Goal: Task Accomplishment & Management: Complete application form

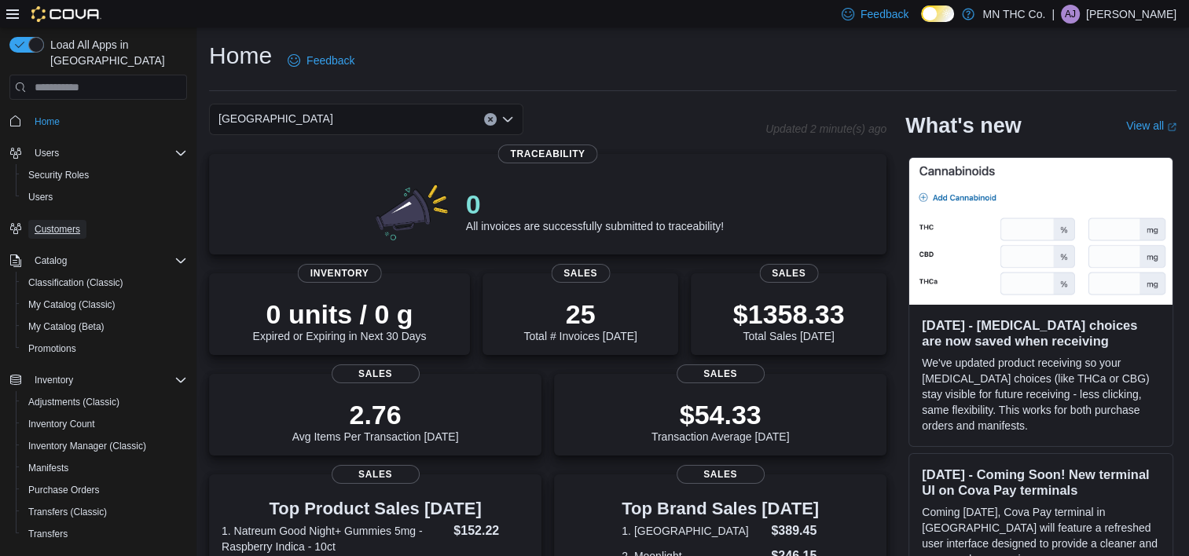
click at [54, 223] on span "Customers" at bounding box center [58, 229] width 46 height 13
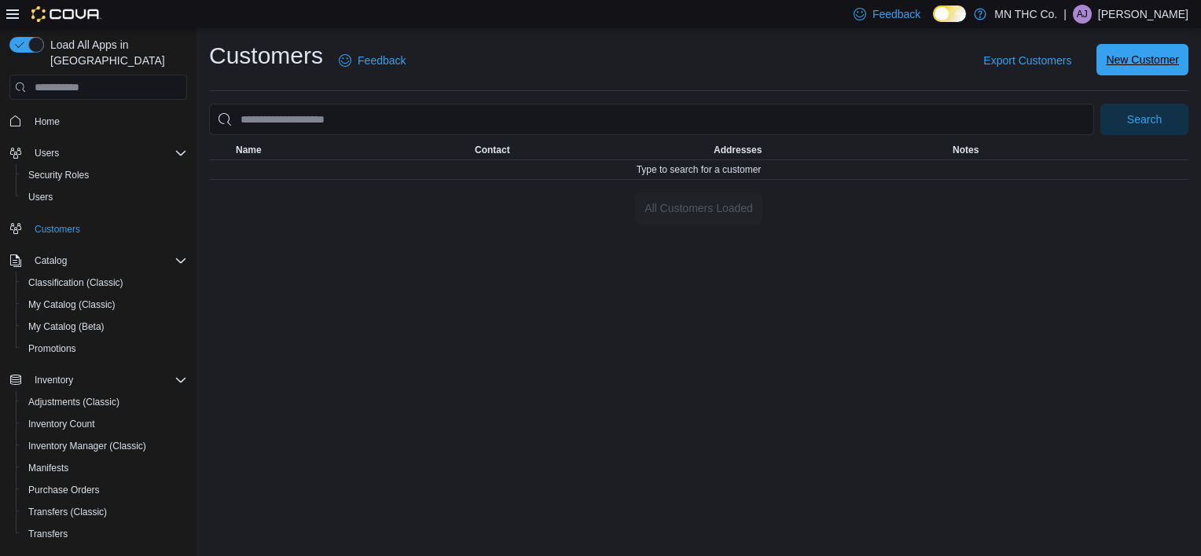
click at [1143, 64] on span "New Customer" at bounding box center [1142, 60] width 73 height 16
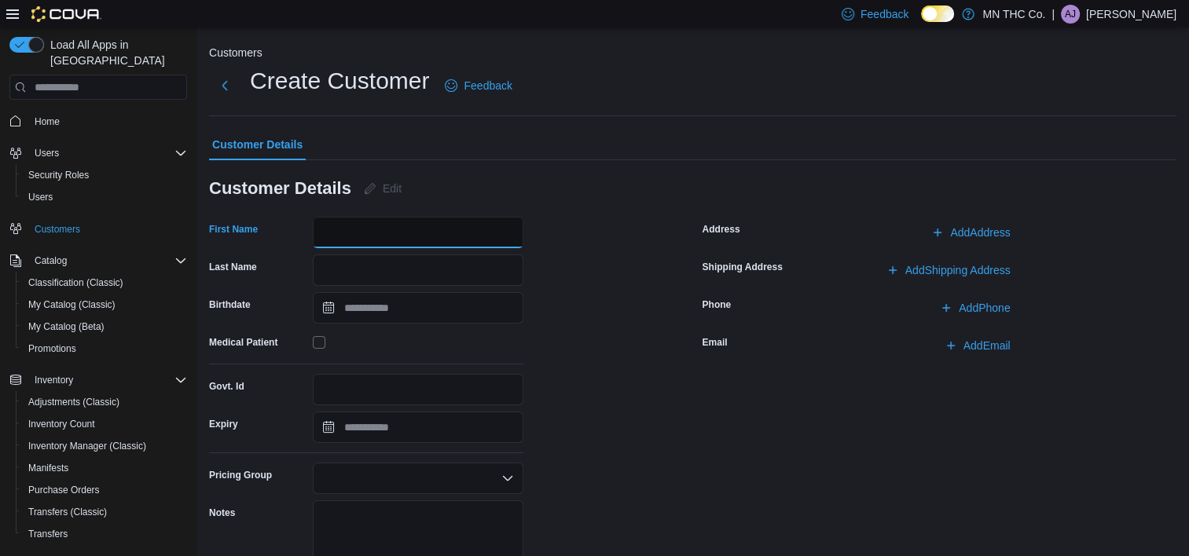
click at [414, 232] on input "First Name" at bounding box center [418, 232] width 211 height 31
click at [229, 84] on button "Next" at bounding box center [224, 84] width 31 height 31
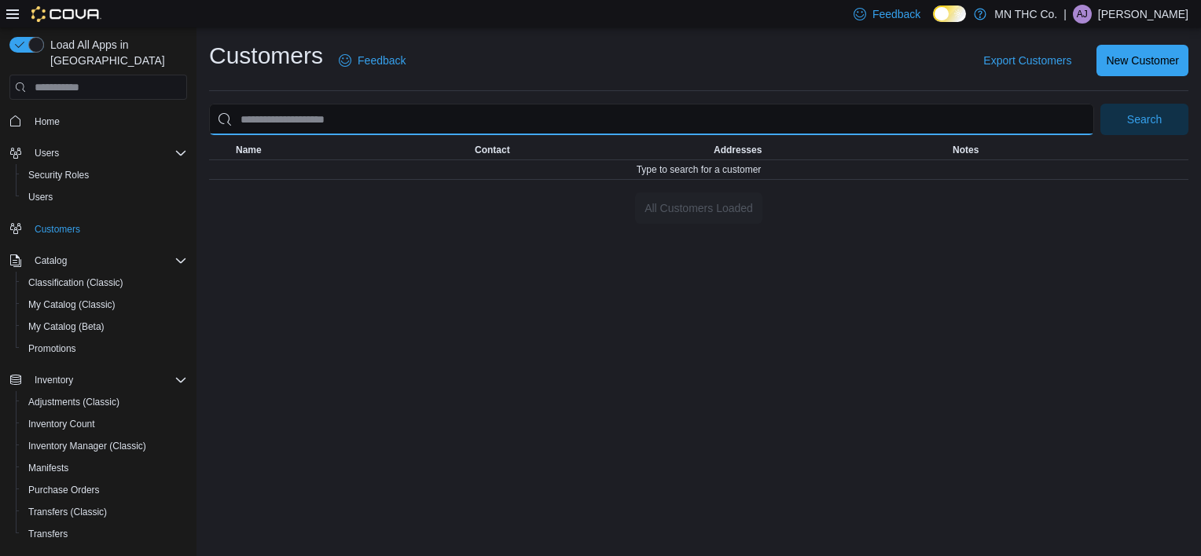
click at [582, 105] on input "search" at bounding box center [651, 119] width 885 height 31
type input "******"
click at [1100, 104] on button "Search" at bounding box center [1144, 119] width 88 height 31
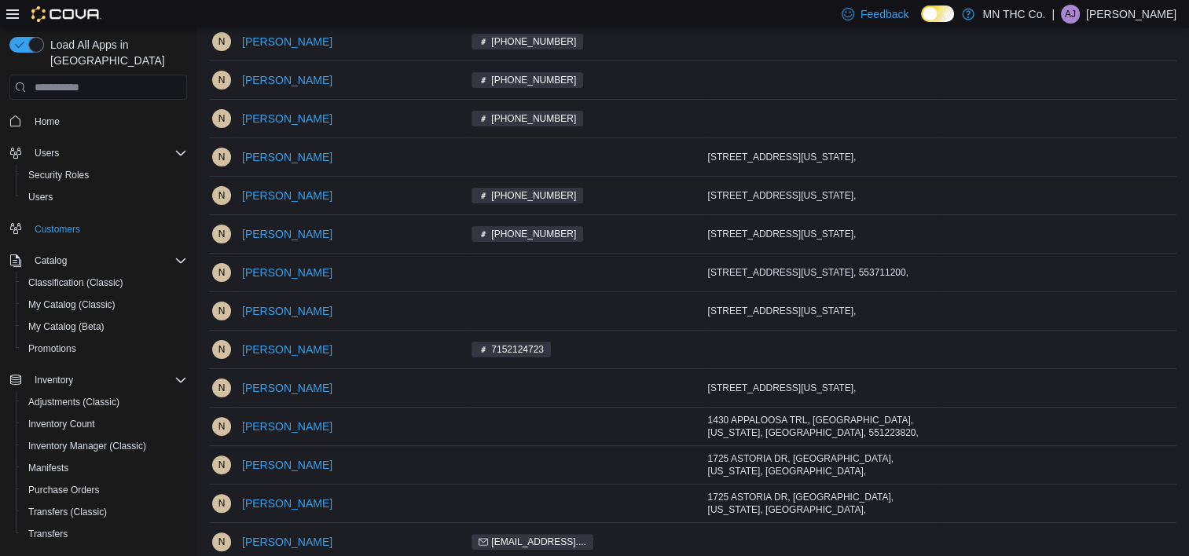
scroll to position [427, 0]
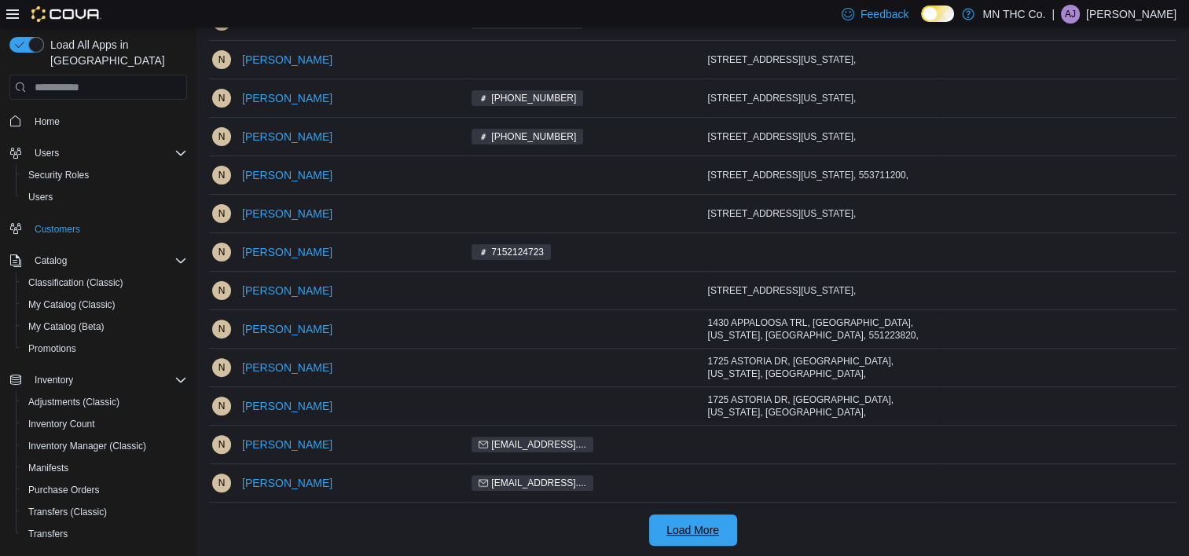
click at [679, 530] on span "Load More" at bounding box center [692, 531] width 53 height 16
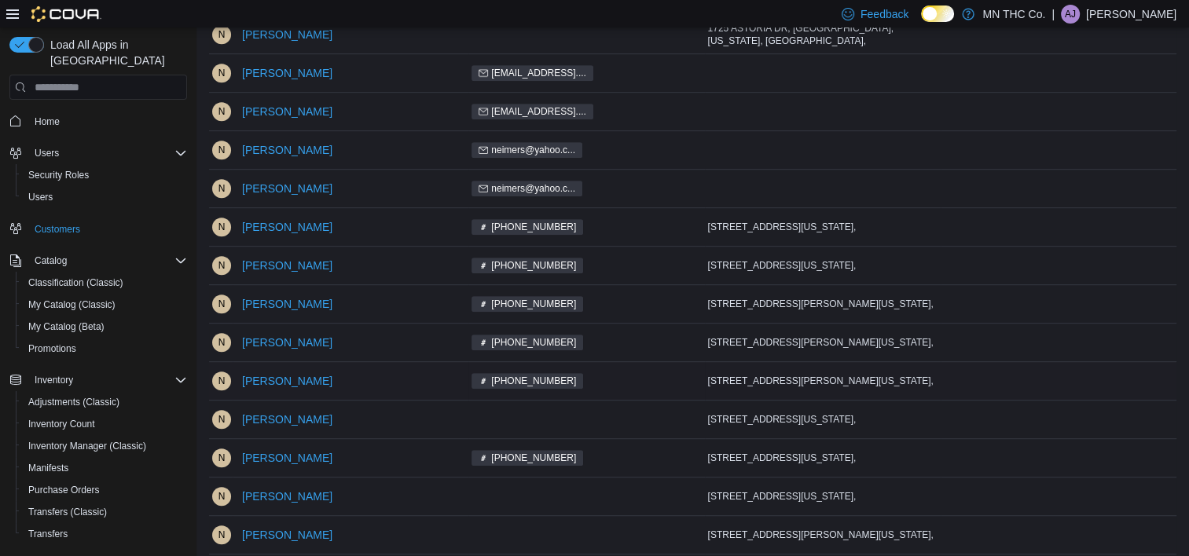
scroll to position [820, 0]
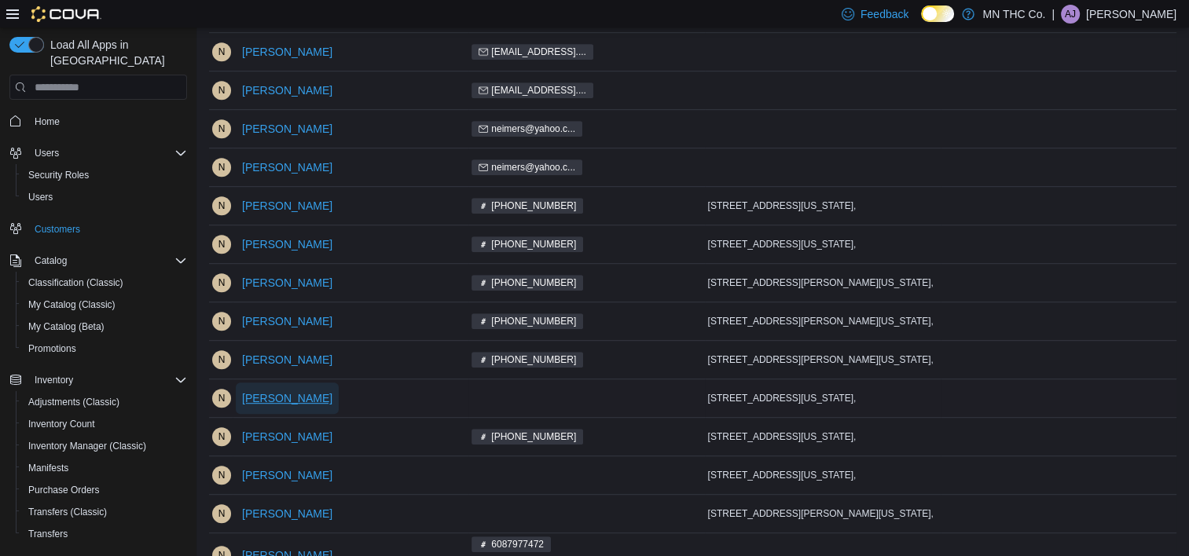
click at [286, 394] on span "[PERSON_NAME]" at bounding box center [287, 399] width 90 height 16
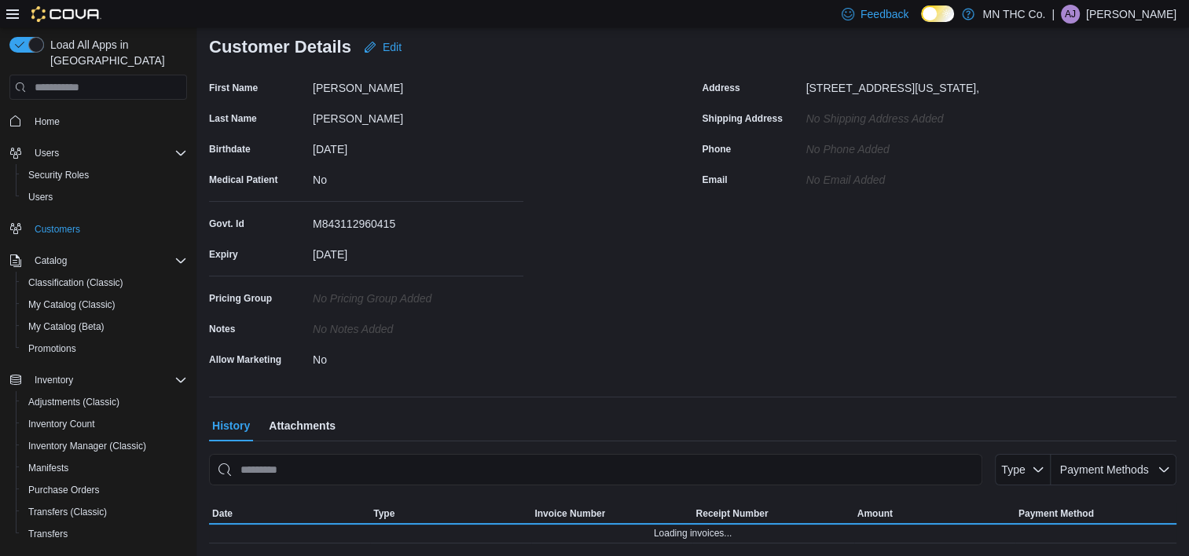
scroll to position [420, 0]
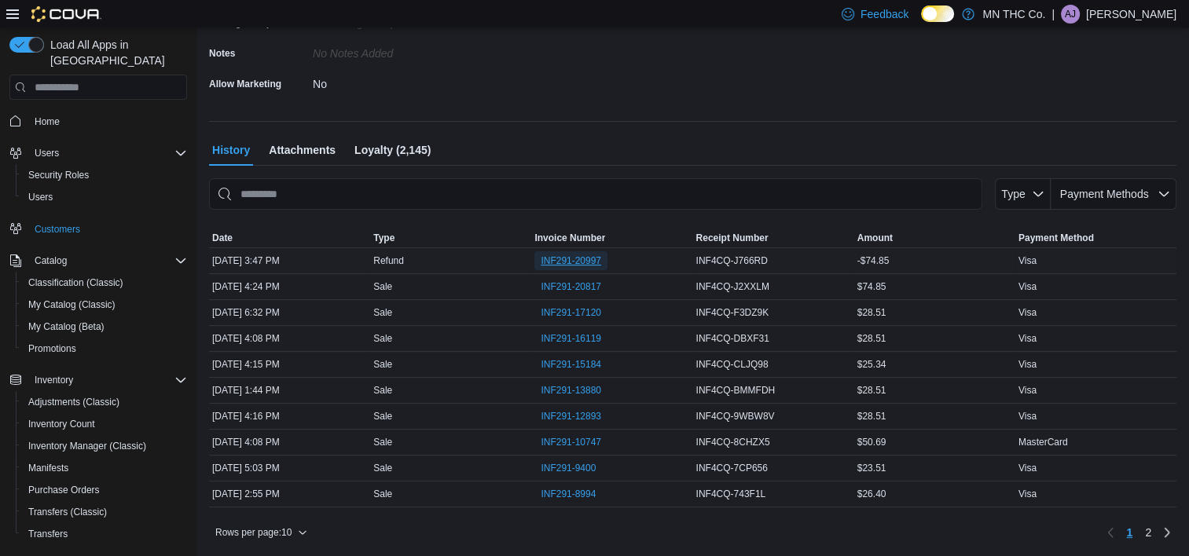
click at [584, 261] on span "INF291-20997" at bounding box center [571, 261] width 61 height 13
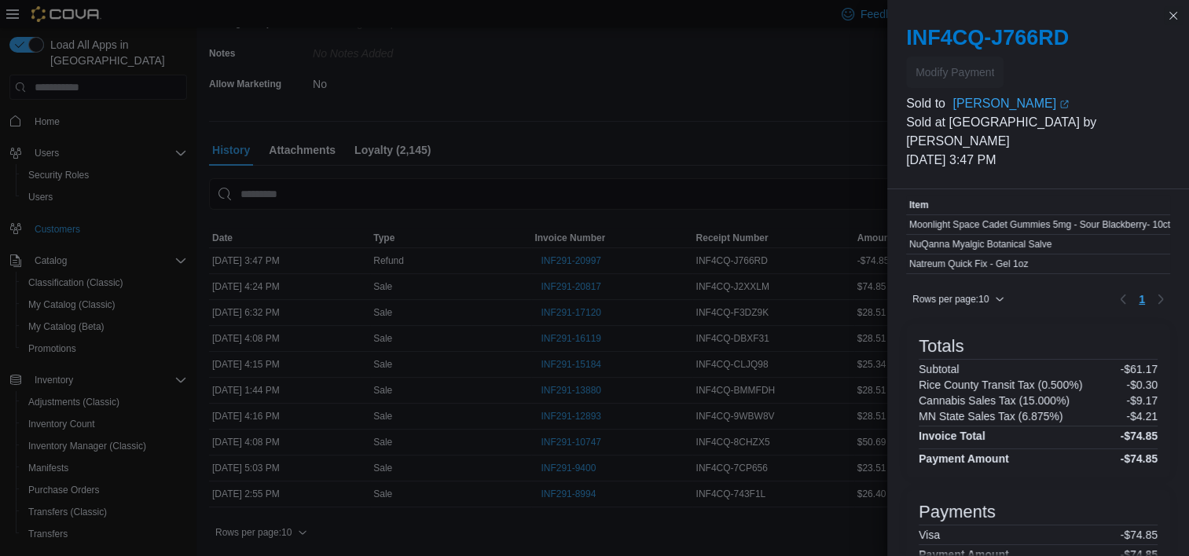
scroll to position [0, 0]
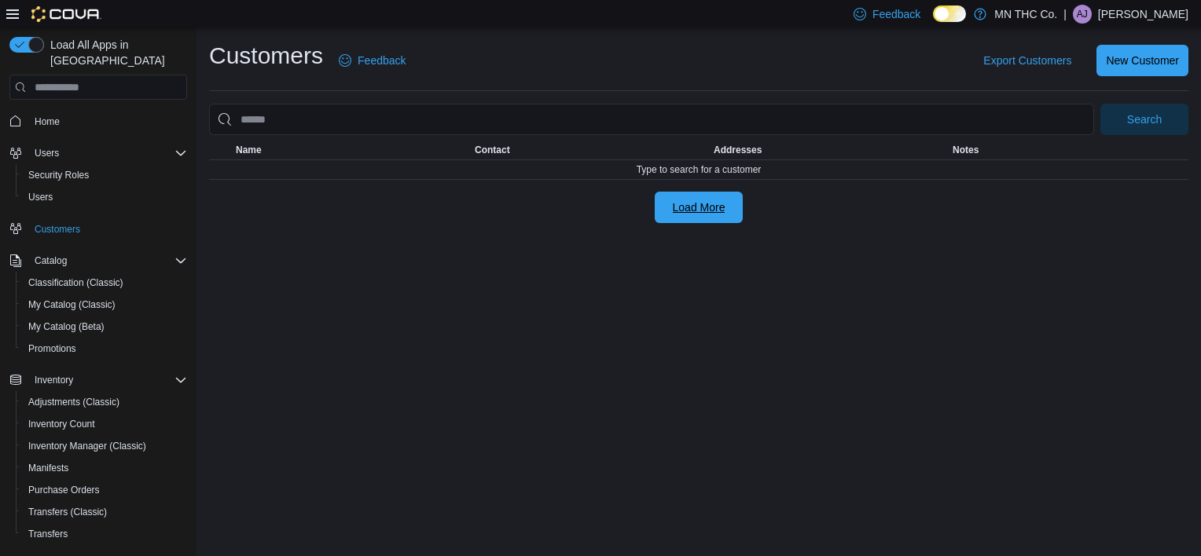
click at [729, 201] on span "Load More" at bounding box center [698, 207] width 69 height 31
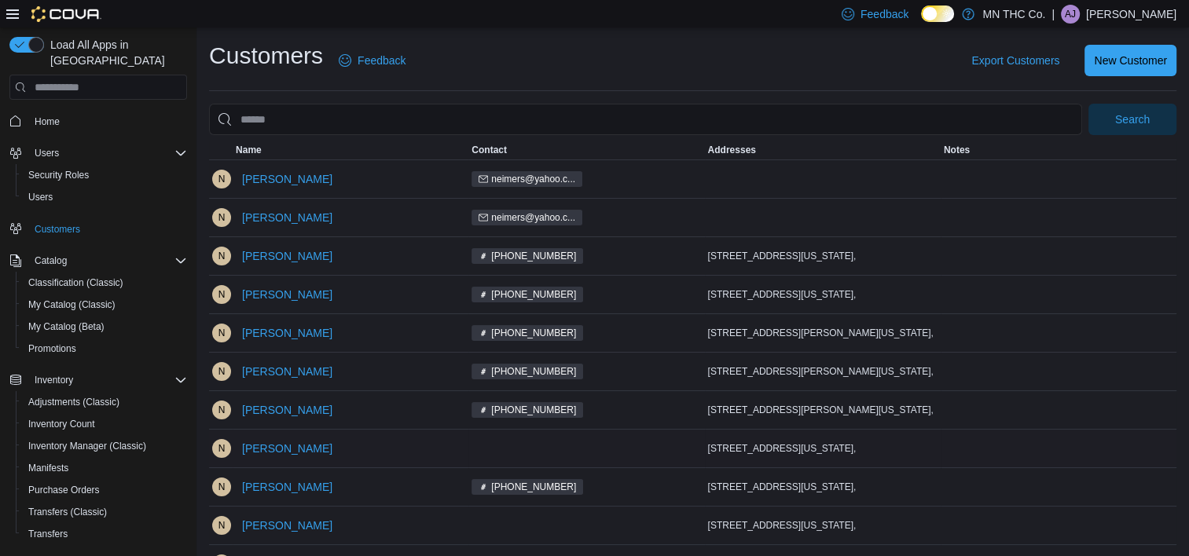
click at [534, 446] on div at bounding box center [586, 449] width 236 height 6
click at [277, 443] on span "[PERSON_NAME]" at bounding box center [287, 449] width 90 height 16
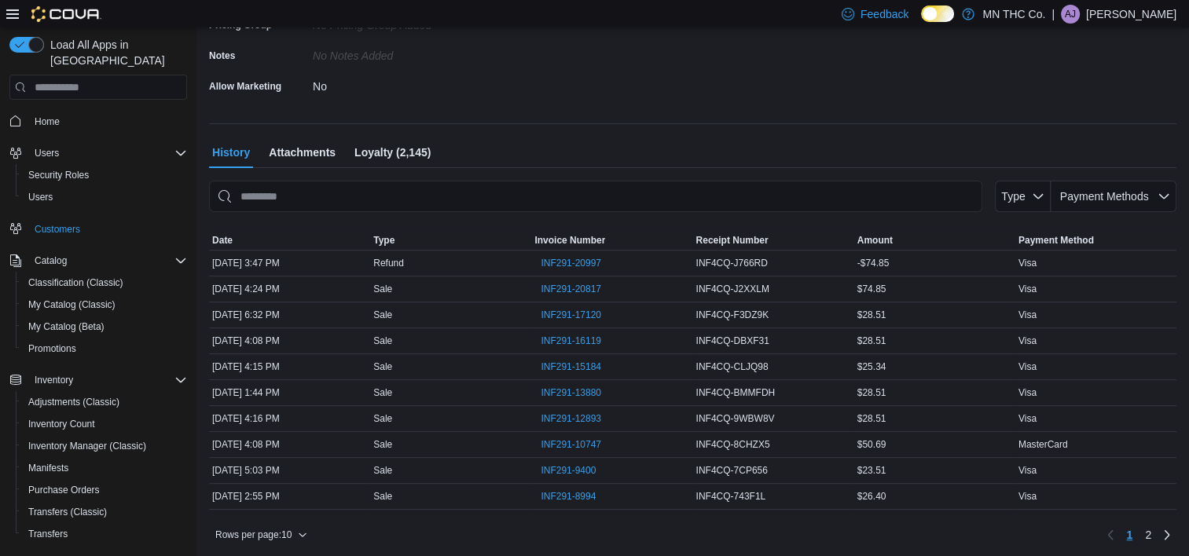
scroll to position [420, 0]
